Goal: Information Seeking & Learning: Learn about a topic

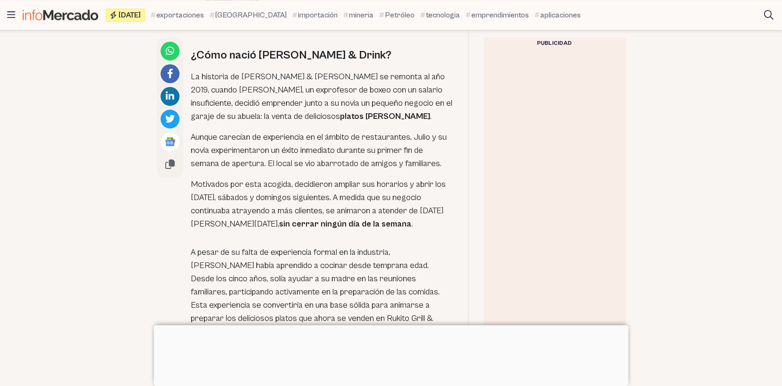
scroll to position [699, 0]
click at [192, 69] on p "La historia de [PERSON_NAME] & [PERSON_NAME] se remonta al año 2019, cuando [PE…" at bounding box center [322, 95] width 262 height 53
drag, startPoint x: 192, startPoint y: 67, endPoint x: 210, endPoint y: 72, distance: 19.1
click at [199, 69] on p "La historia de [PERSON_NAME] & [PERSON_NAME] se remonta al año 2019, cuando [PE…" at bounding box center [322, 95] width 262 height 53
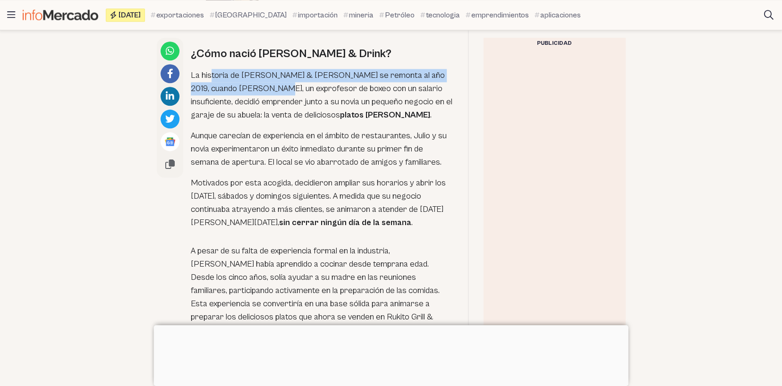
drag, startPoint x: 214, startPoint y: 73, endPoint x: 249, endPoint y: 86, distance: 37.8
click at [249, 86] on p "La historia de [PERSON_NAME] & [PERSON_NAME] se remonta al año 2019, cuando [PE…" at bounding box center [322, 95] width 262 height 53
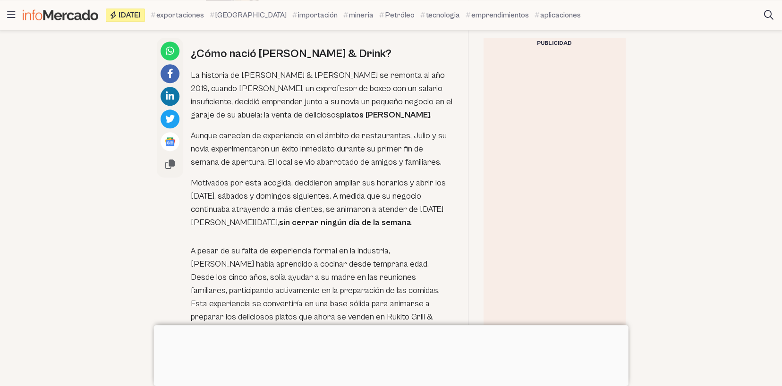
drag, startPoint x: 362, startPoint y: 185, endPoint x: 389, endPoint y: 177, distance: 28.7
click at [362, 185] on p "Motivados por esta acogida, decidieron ampliar sus horarios y abrir los [DATE],…" at bounding box center [322, 203] width 262 height 53
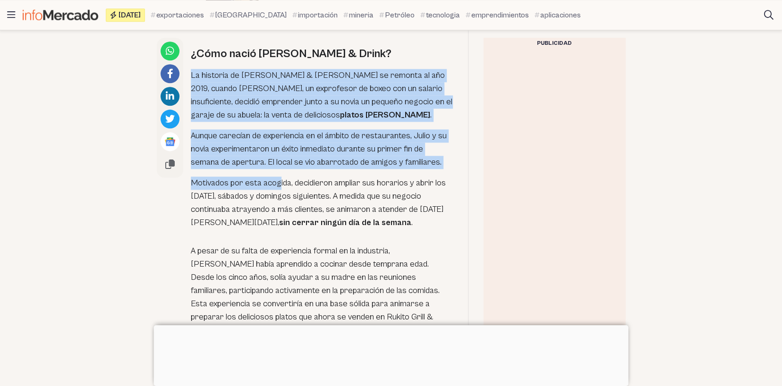
drag, startPoint x: 190, startPoint y: 66, endPoint x: 254, endPoint y: 277, distance: 220.4
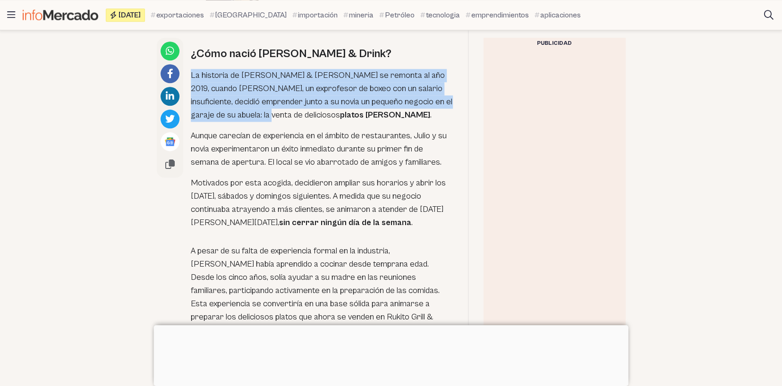
drag, startPoint x: 191, startPoint y: 65, endPoint x: 273, endPoint y: 121, distance: 99.4
click at [257, 112] on p "La historia de [PERSON_NAME] & [PERSON_NAME] se remonta al año 2019, cuando [PE…" at bounding box center [322, 95] width 262 height 53
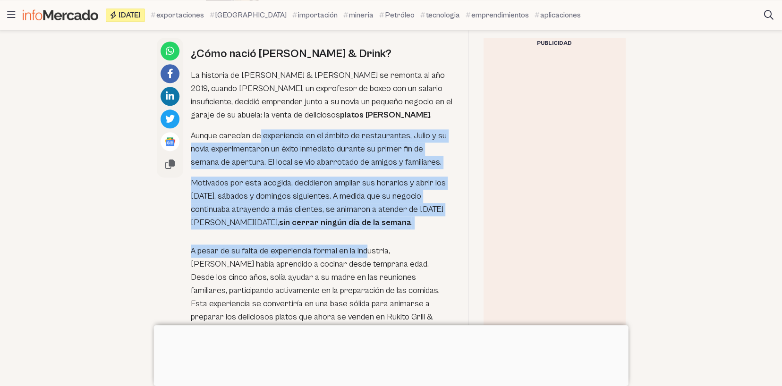
drag, startPoint x: 273, startPoint y: 121, endPoint x: 369, endPoint y: 233, distance: 147.2
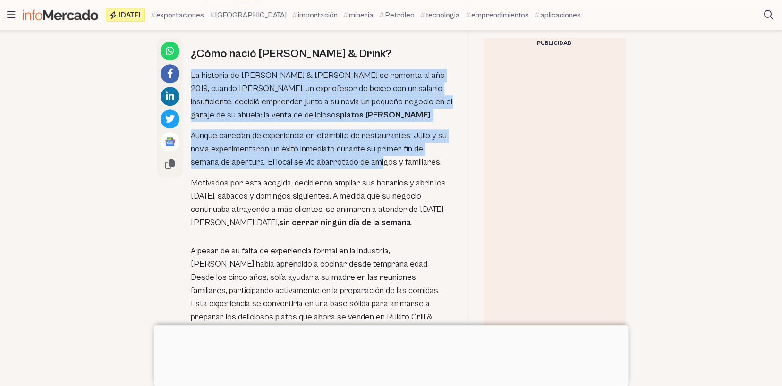
drag, startPoint x: 191, startPoint y: 65, endPoint x: 390, endPoint y: 161, distance: 221.0
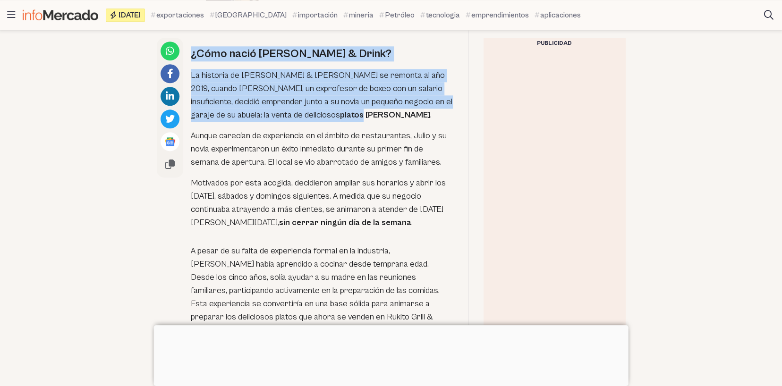
drag, startPoint x: 192, startPoint y: 42, endPoint x: 360, endPoint y: 139, distance: 193.9
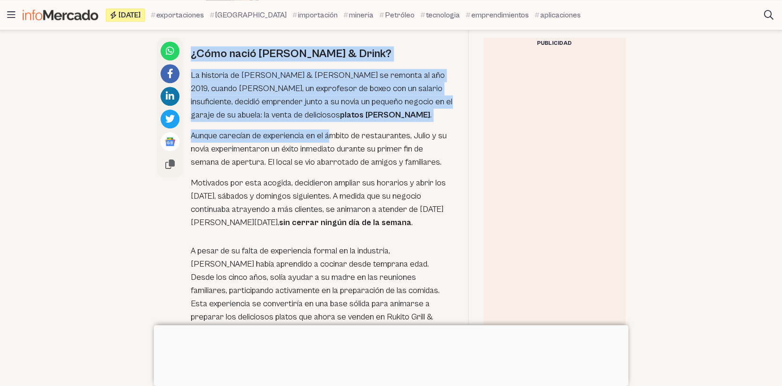
click at [303, 311] on p "A pesar de su falta de experiencia formal en la industria, [PERSON_NAME] había …" at bounding box center [322, 290] width 262 height 93
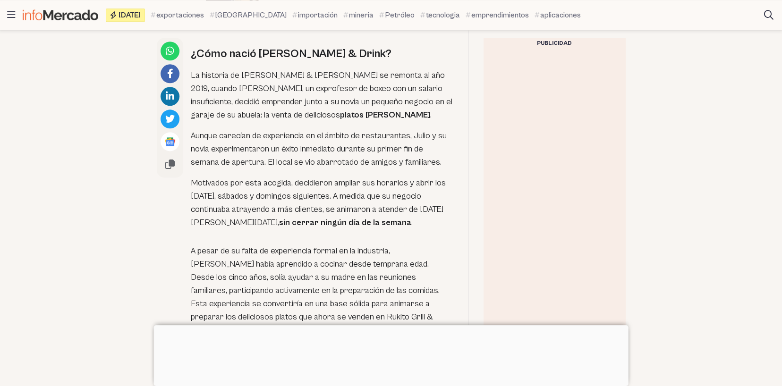
click at [192, 46] on h2 "¿Cómo nació [PERSON_NAME] & Drink?" at bounding box center [322, 53] width 262 height 15
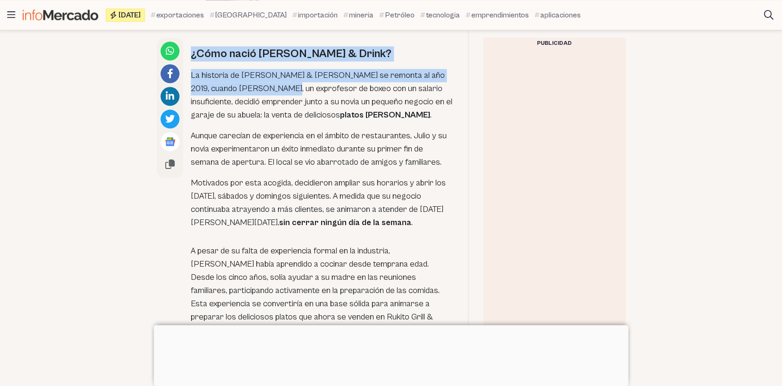
drag, startPoint x: 192, startPoint y: 45, endPoint x: 235, endPoint y: 96, distance: 66.3
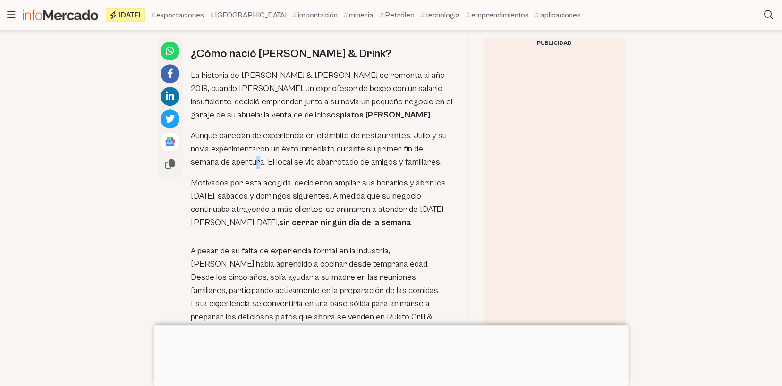
click at [259, 155] on p "Aunque carecían de experiencia en el ámbito de restaurantes, Julio y su novia e…" at bounding box center [322, 149] width 262 height 40
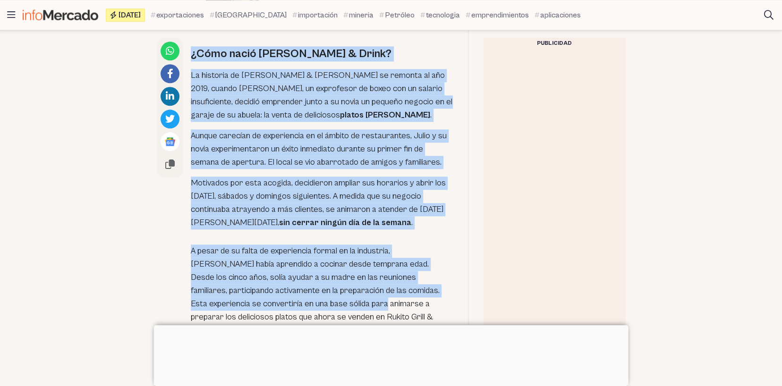
drag, startPoint x: 193, startPoint y: 44, endPoint x: 277, endPoint y: 297, distance: 267.2
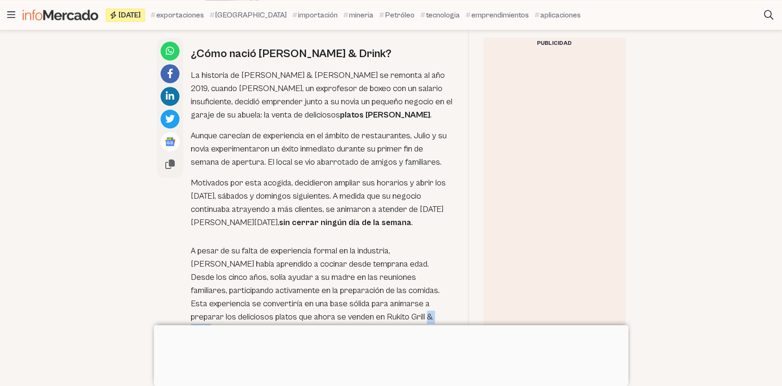
drag, startPoint x: 343, startPoint y: 315, endPoint x: 327, endPoint y: 314, distance: 15.6
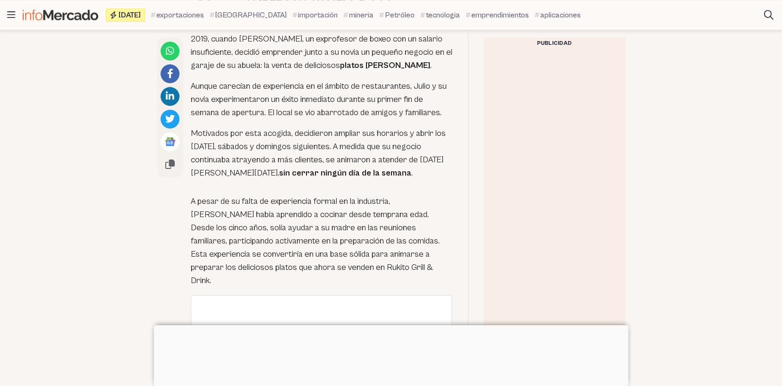
scroll to position [699, 0]
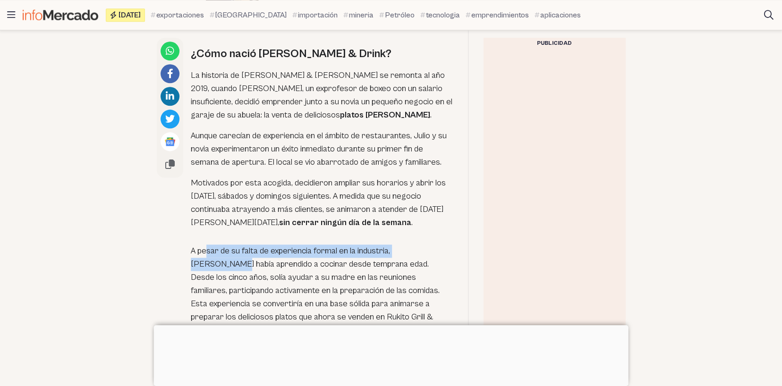
drag, startPoint x: 312, startPoint y: 248, endPoint x: 566, endPoint y: 212, distance: 256.9
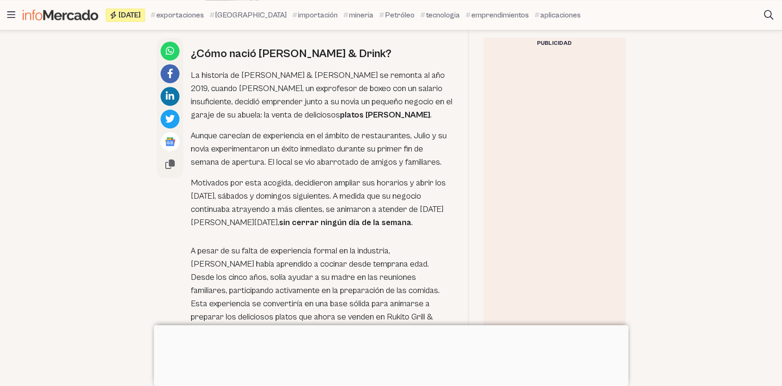
click at [304, 305] on p "A pesar de su falta de experiencia formal en la industria, [PERSON_NAME] había …" at bounding box center [322, 290] width 262 height 93
drag, startPoint x: 298, startPoint y: 305, endPoint x: 292, endPoint y: 303, distance: 6.9
click at [293, 304] on p "A pesar de su falta de experiencia formal en la industria, [PERSON_NAME] había …" at bounding box center [322, 290] width 262 height 93
click at [290, 303] on p "A pesar de su falta de experiencia formal en la industria, [PERSON_NAME] había …" at bounding box center [322, 290] width 262 height 93
click at [298, 305] on p "A pesar de su falta de experiencia formal en la industria, [PERSON_NAME] había …" at bounding box center [322, 290] width 262 height 93
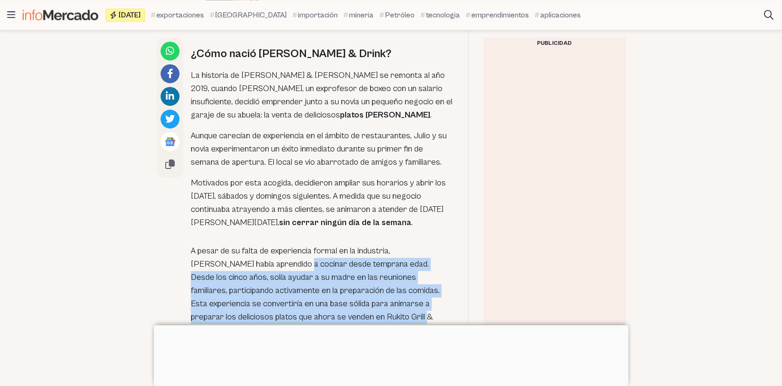
drag, startPoint x: 300, startPoint y: 308, endPoint x: 258, endPoint y: 239, distance: 80.7
click at [258, 246] on p "A pesar de su falta de experiencia formal en la industria, [PERSON_NAME] había …" at bounding box center [322, 290] width 262 height 93
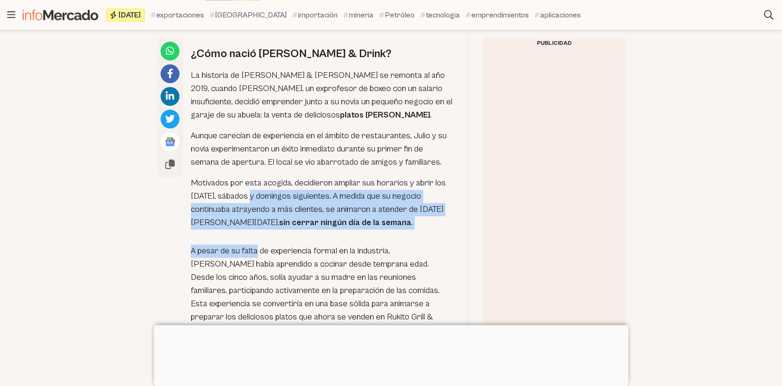
drag, startPoint x: 256, startPoint y: 224, endPoint x: 250, endPoint y: 181, distance: 43.8
click at [234, 129] on p "Aunque carecían de experiencia en el ámbito de restaurantes, Julio y su novia e…" at bounding box center [322, 149] width 262 height 40
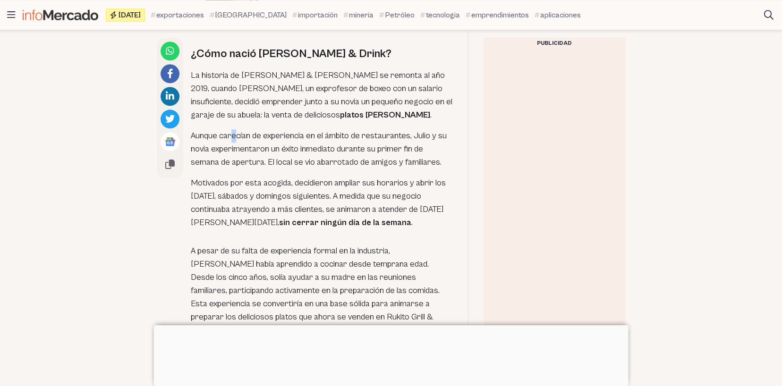
click at [233, 129] on p "Aunque carecían de experiencia en el ámbito de restaurantes, Julio y su novia e…" at bounding box center [322, 149] width 262 height 40
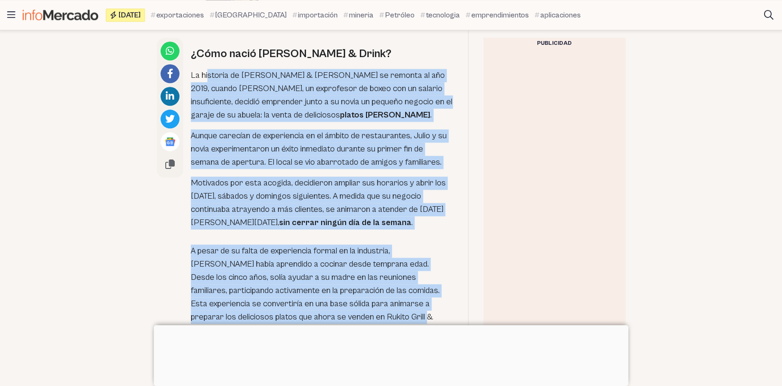
drag, startPoint x: 305, startPoint y: 307, endPoint x: 202, endPoint y: 60, distance: 267.4
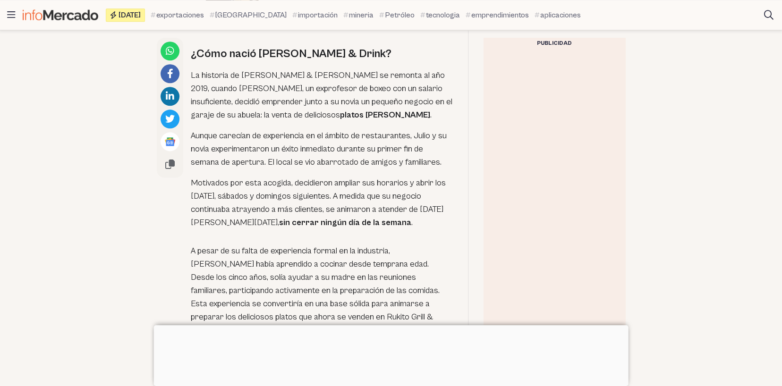
click at [202, 69] on p "La historia de [PERSON_NAME] & [PERSON_NAME] se remonta al año 2019, cuando [PE…" at bounding box center [322, 95] width 262 height 53
drag, startPoint x: 202, startPoint y: 60, endPoint x: 203, endPoint y: 73, distance: 13.3
click at [202, 69] on p "La historia de [PERSON_NAME] & [PERSON_NAME] se remonta al año 2019, cuando [PE…" at bounding box center [322, 95] width 262 height 53
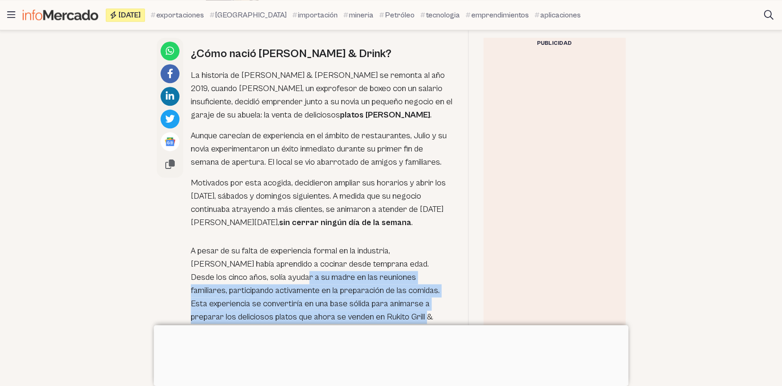
drag, startPoint x: 304, startPoint y: 310, endPoint x: 237, endPoint y: 272, distance: 76.7
click at [237, 272] on p "A pesar de su falta de experiencia formal en la industria, [PERSON_NAME] había …" at bounding box center [322, 290] width 262 height 93
click at [236, 265] on p "A pesar de su falta de experiencia formal en la industria, [PERSON_NAME] había …" at bounding box center [322, 290] width 262 height 93
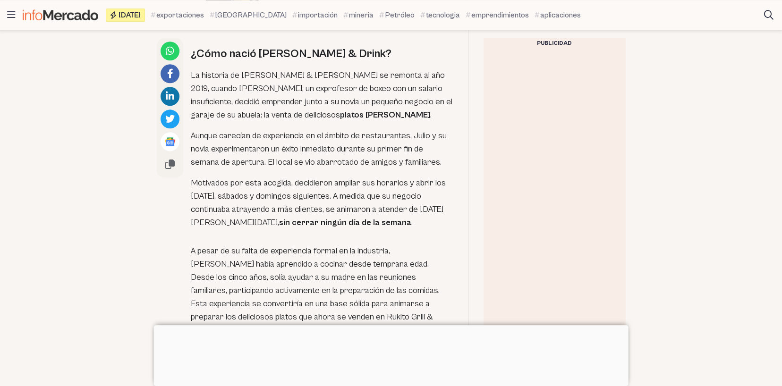
click at [236, 258] on p "A pesar de su falta de experiencia formal en la industria, [PERSON_NAME] había …" at bounding box center [322, 290] width 262 height 93
drag, startPoint x: 253, startPoint y: 242, endPoint x: 261, endPoint y: 256, distance: 16.8
click at [261, 256] on p "A pesar de su falta de experiencia formal en la industria, [PERSON_NAME] había …" at bounding box center [322, 290] width 262 height 93
click at [300, 311] on p "A pesar de su falta de experiencia formal en la industria, [PERSON_NAME] había …" at bounding box center [322, 290] width 262 height 93
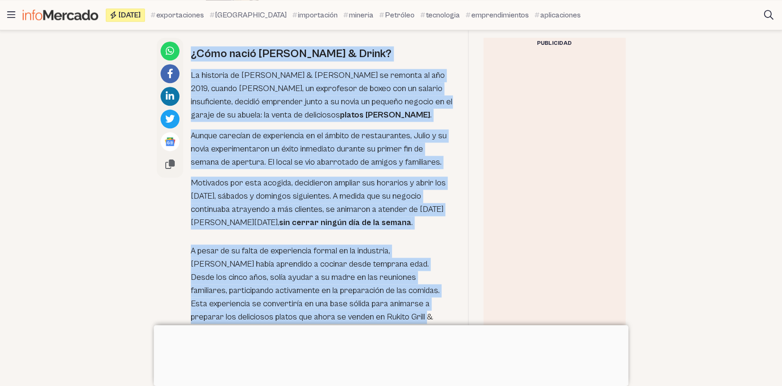
drag, startPoint x: 305, startPoint y: 311, endPoint x: 191, endPoint y: 46, distance: 288.1
copy div "¿Lore ipsum Dolors Ametc & Adipi? El seddoeiu te Incidi Utlab & Etdol ma aliqua…"
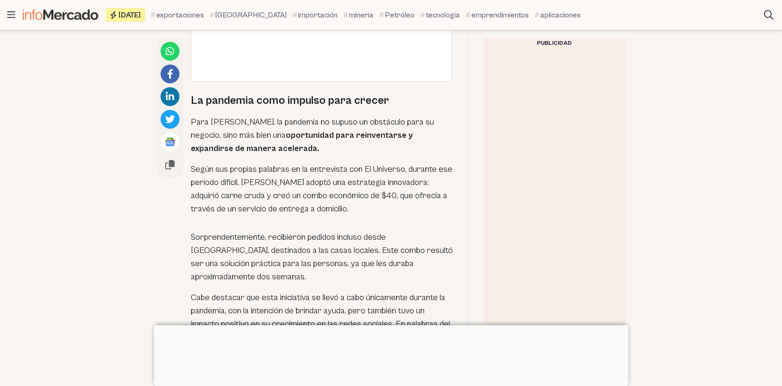
scroll to position [1359, 0]
drag, startPoint x: 191, startPoint y: 76, endPoint x: 208, endPoint y: 81, distance: 18.4
click at [208, 92] on h2 "La pandemia como impulso para crecer" at bounding box center [322, 99] width 262 height 15
click at [395, 129] on strong "oportunidad para reinventarse y expandirse de manera acelerada." at bounding box center [302, 140] width 222 height 23
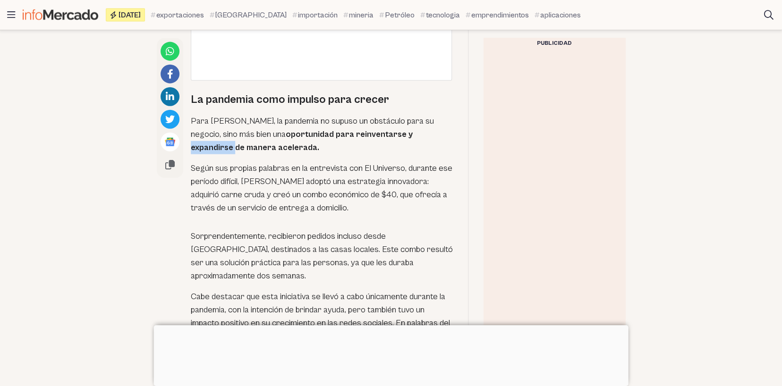
click at [395, 129] on strong "oportunidad para reinventarse y expandirse de manera acelerada." at bounding box center [302, 140] width 222 height 23
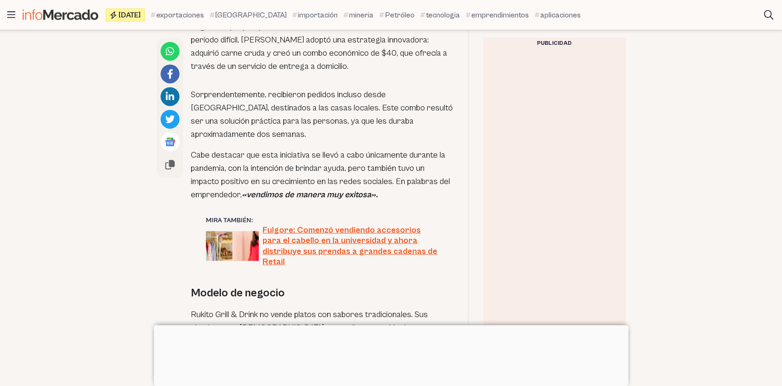
scroll to position [1501, 0]
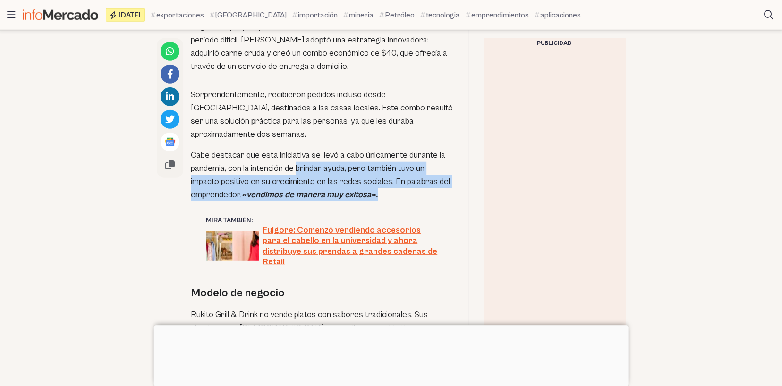
drag, startPoint x: 379, startPoint y: 172, endPoint x: 295, endPoint y: 147, distance: 86.8
click at [297, 149] on p "Cabe destacar que esta iniciativa se llevó a cabo únicamente durante la pandemi…" at bounding box center [322, 175] width 262 height 53
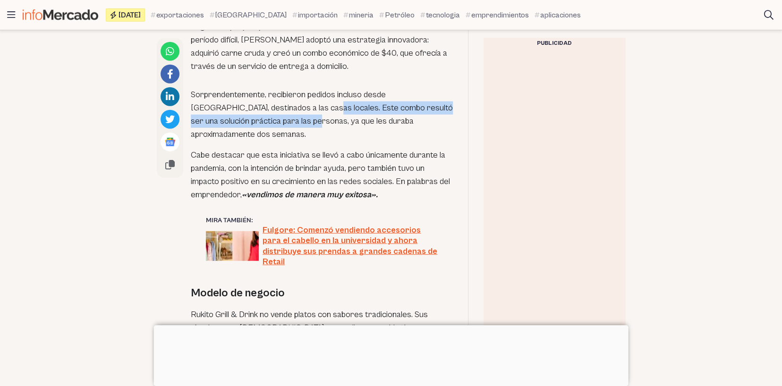
click at [271, 88] on p "Sorprendentemente, recibieron pedidos incluso desde [GEOGRAPHIC_DATA], destinad…" at bounding box center [322, 114] width 262 height 53
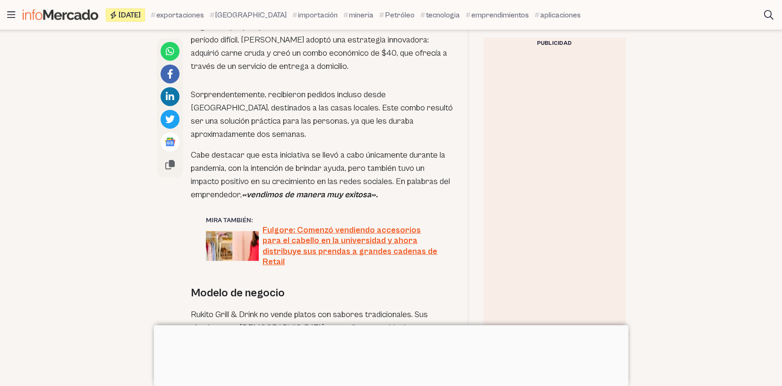
click at [383, 173] on p "Cabe destacar que esta iniciativa se llevó a cabo únicamente durante la pandemi…" at bounding box center [322, 175] width 262 height 53
drag, startPoint x: 367, startPoint y: 171, endPoint x: 339, endPoint y: 172, distance: 28.3
click at [343, 190] on strong "«vendimos de manera muy exitosa»." at bounding box center [310, 195] width 136 height 10
click at [334, 190] on strong "«vendimos de manera muy exitosa»." at bounding box center [310, 195] width 136 height 10
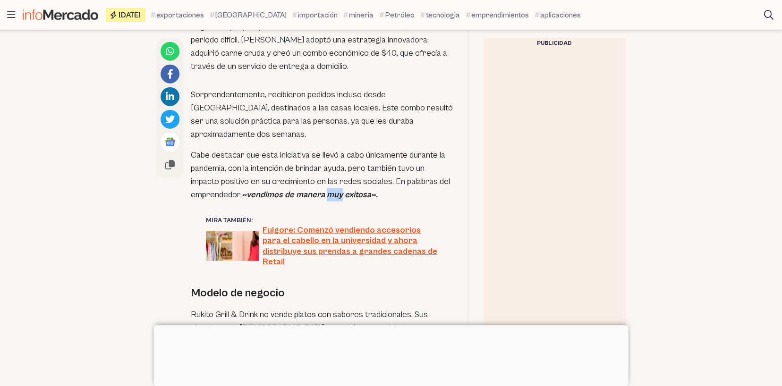
click at [380, 174] on p "Cabe destacar que esta iniciativa se llevó a cabo únicamente durante la pandemi…" at bounding box center [322, 175] width 262 height 53
click at [377, 174] on p "Cabe destacar que esta iniciativa se llevó a cabo únicamente durante la pandemi…" at bounding box center [322, 175] width 262 height 53
click at [353, 190] on strong "«vendimos de manera muy exitosa»." at bounding box center [310, 195] width 136 height 10
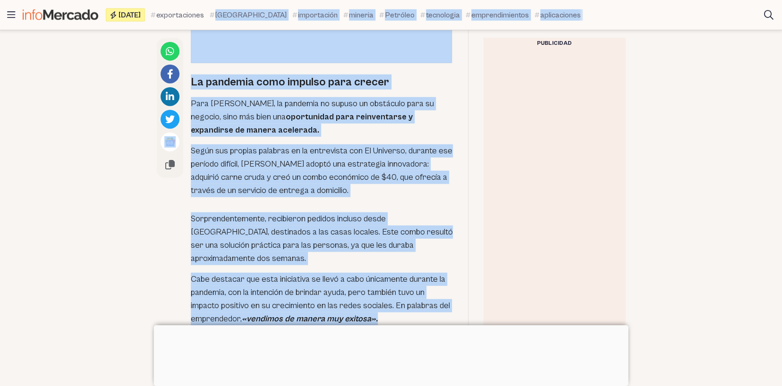
scroll to position [1371, 0]
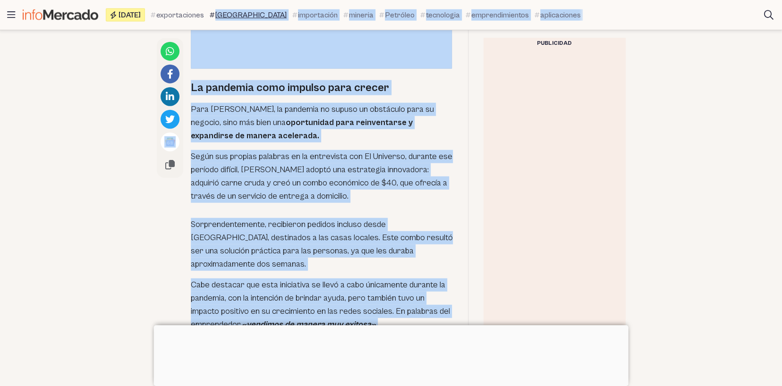
drag, startPoint x: 378, startPoint y: 173, endPoint x: 204, endPoint y: 13, distance: 235.8
click at [204, 13] on div "[MEDICAL_DATA] al contenido Titulares [GEOGRAPHIC_DATA] Temas Últimas noticias …" at bounding box center [391, 302] width 782 height 3346
click at [191, 80] on h2 "La pandemia como impulso para crecer" at bounding box center [322, 87] width 262 height 15
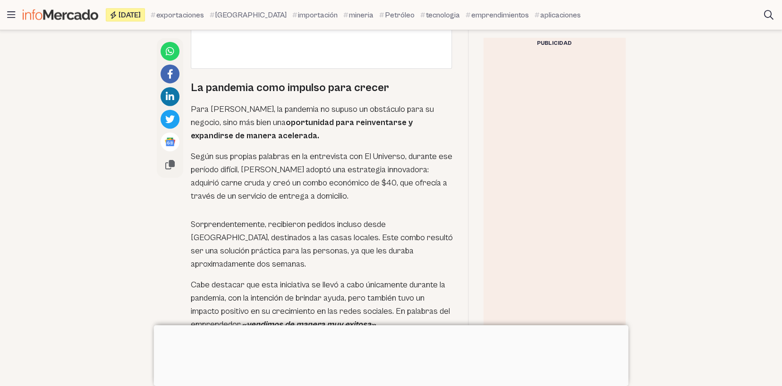
drag, startPoint x: 226, startPoint y: 73, endPoint x: 253, endPoint y: 91, distance: 32.7
click at [239, 82] on div "[PERSON_NAME] es fundador de Rukito Grill & Drink, un emprendimiento que nació …" at bounding box center [322, 238] width 262 height 1967
click at [254, 118] on strong "oportunidad para reinventarse y expandirse de manera acelerada." at bounding box center [302, 129] width 222 height 23
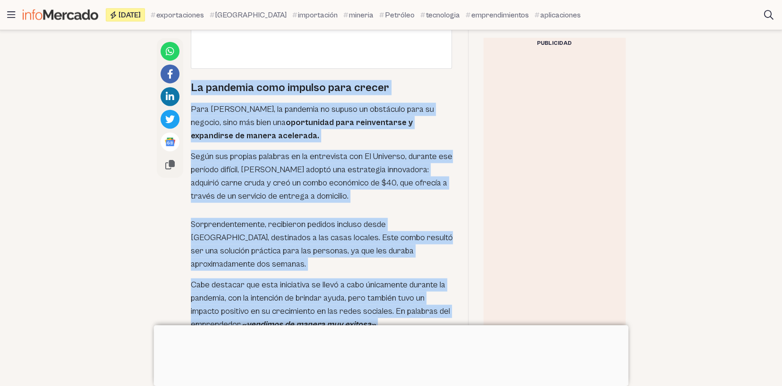
drag, startPoint x: 190, startPoint y: 61, endPoint x: 396, endPoint y: 300, distance: 315.2
click at [396, 300] on div "[PERSON_NAME] es fundador de Rukito Grill & Drink, un emprendimiento que nació …" at bounding box center [322, 238] width 262 height 1967
copy div "La pandemia como impulso para crecer Para [PERSON_NAME], la pandemia no supuso …"
click at [648, 249] on article "Emprendimientos Rukito: Empezó vendiendo moros en un garaje y ahora va por su s…" at bounding box center [391, 98] width 782 height 2603
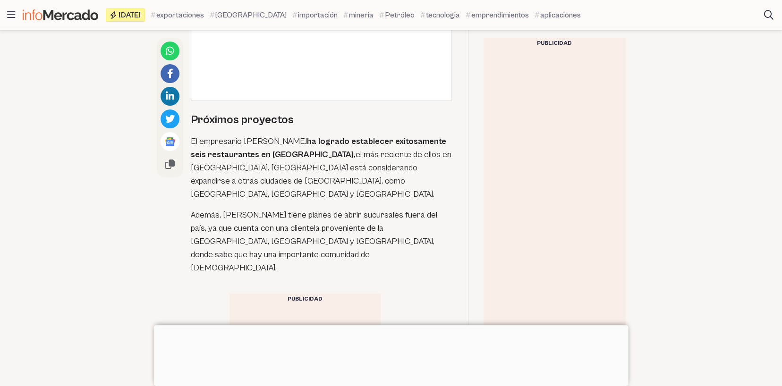
scroll to position [2649, 0]
